Goal: Obtain resource: Download file/media

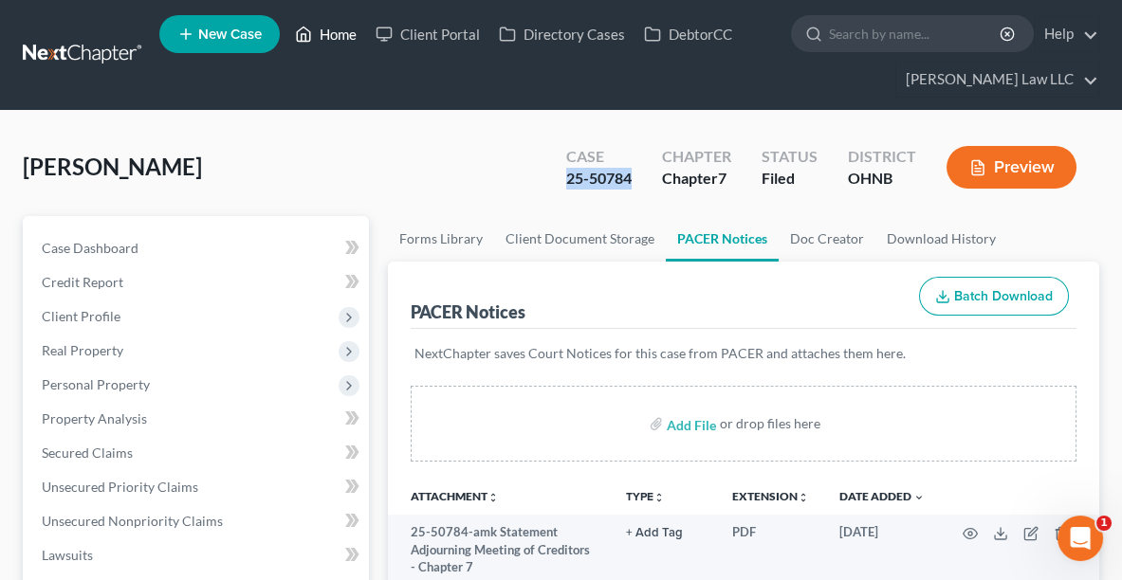
click at [346, 29] on link "Home" at bounding box center [325, 34] width 81 height 34
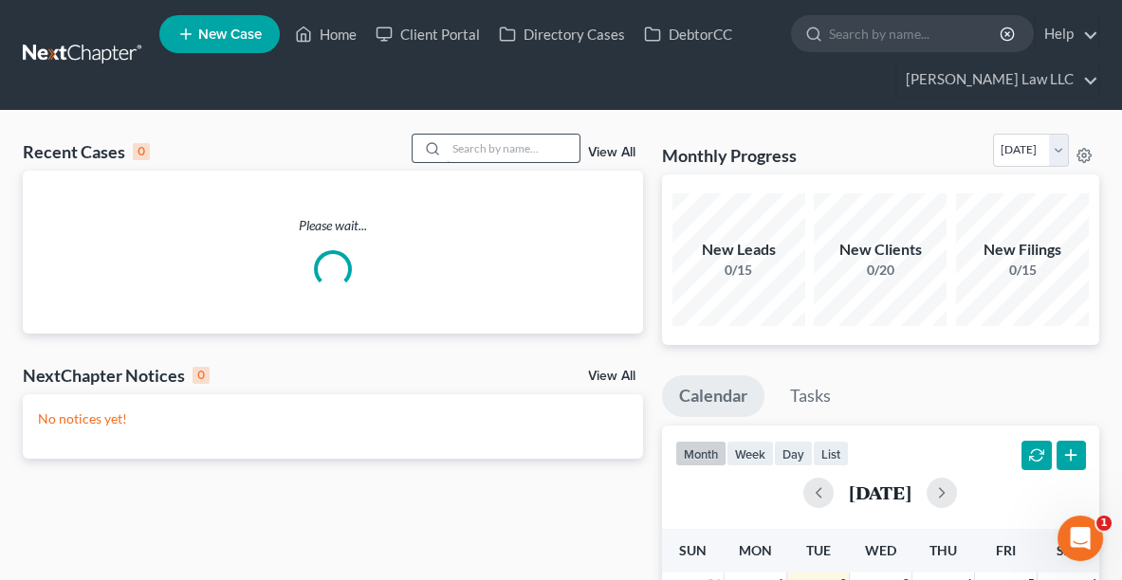
click at [532, 153] on input "search" at bounding box center [513, 148] width 133 height 27
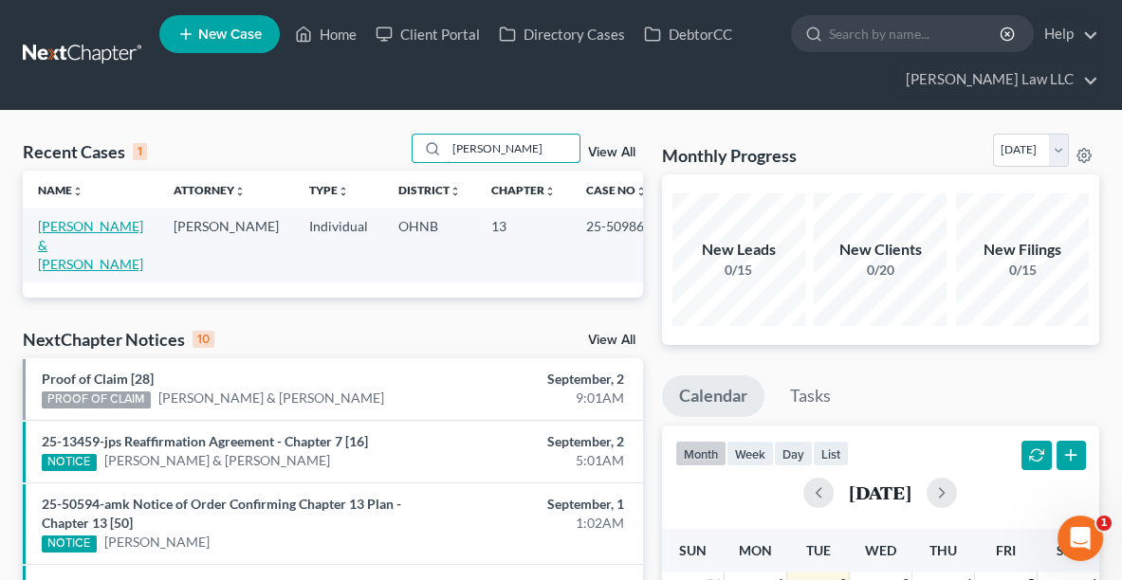
type input "[PERSON_NAME]"
click at [52, 237] on link "[PERSON_NAME] & [PERSON_NAME]" at bounding box center [90, 245] width 105 height 54
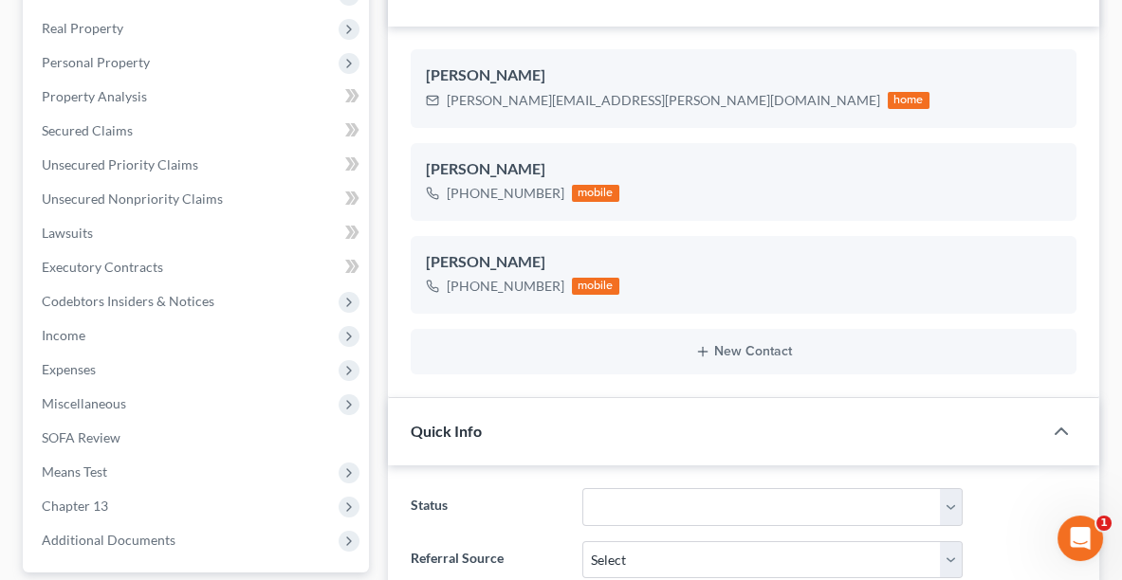
scroll to position [326, 0]
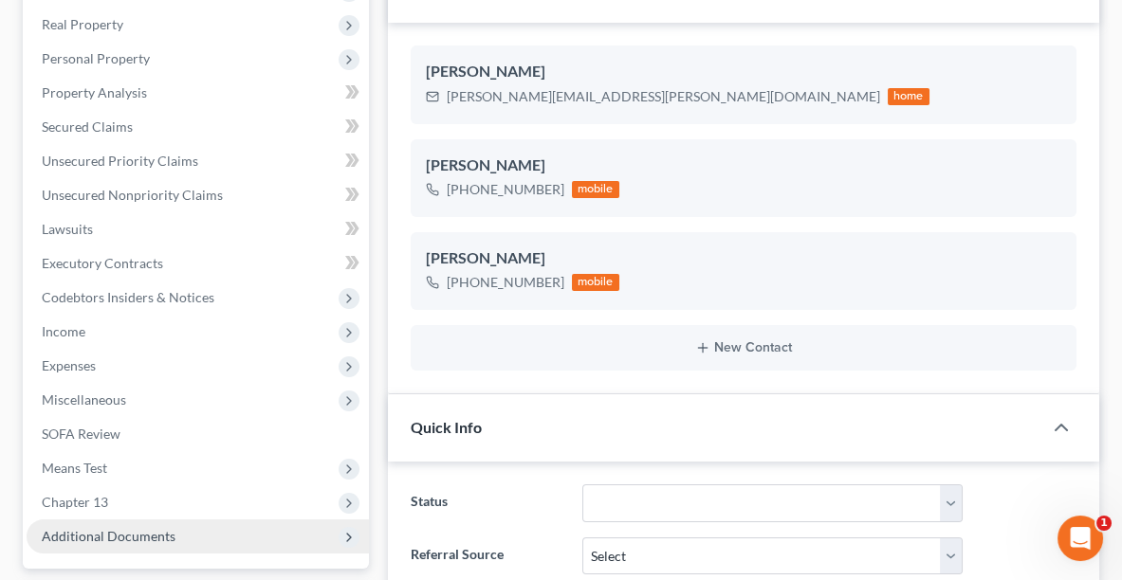
click at [119, 523] on span "Additional Documents" at bounding box center [198, 537] width 342 height 34
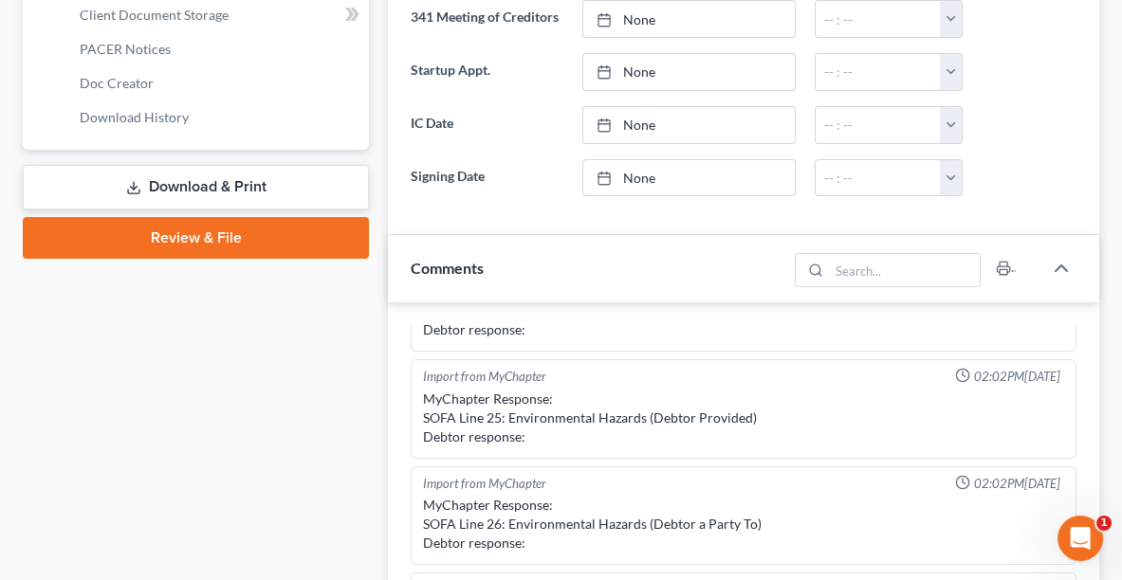
scroll to position [904, 0]
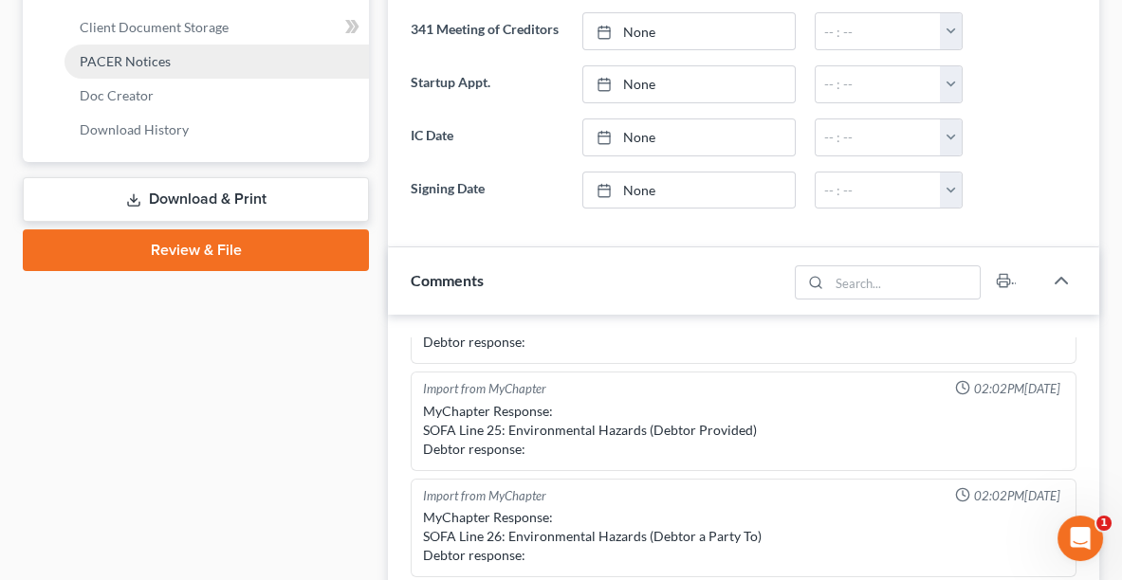
click at [128, 67] on link "PACER Notices" at bounding box center [216, 62] width 304 height 34
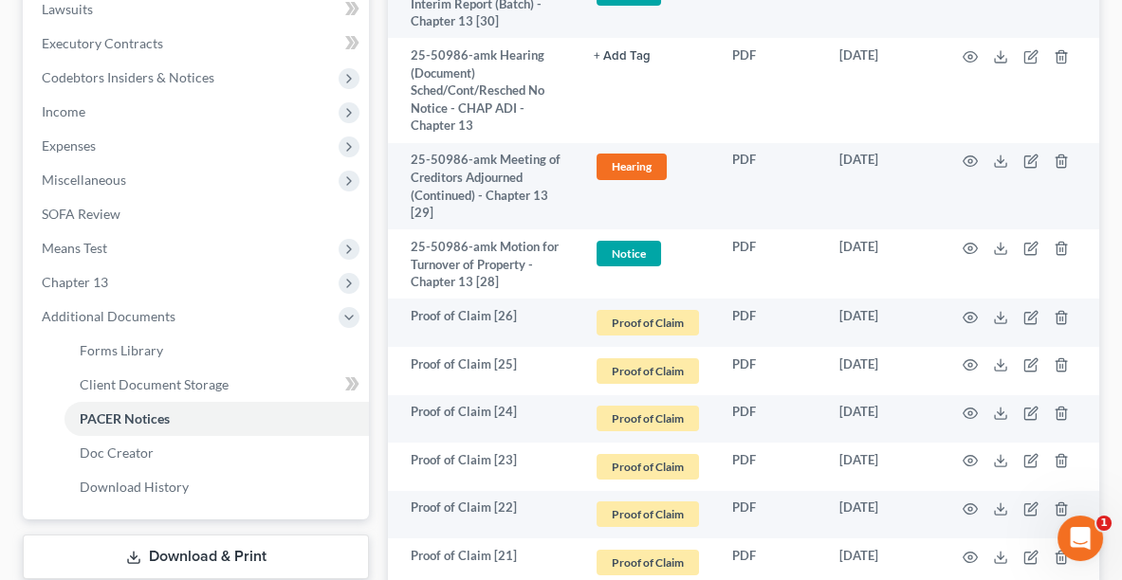
scroll to position [551, 0]
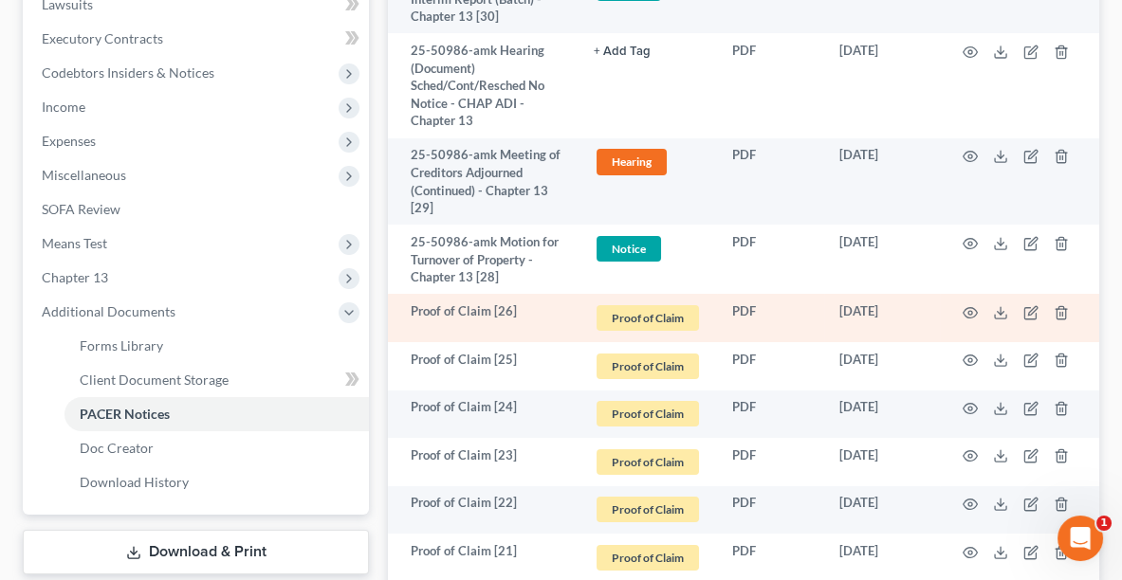
click at [998, 318] on td at bounding box center [1019, 318] width 159 height 48
click at [998, 311] on polyline at bounding box center [1001, 312] width 7 height 3
